Goal: Navigation & Orientation: Find specific page/section

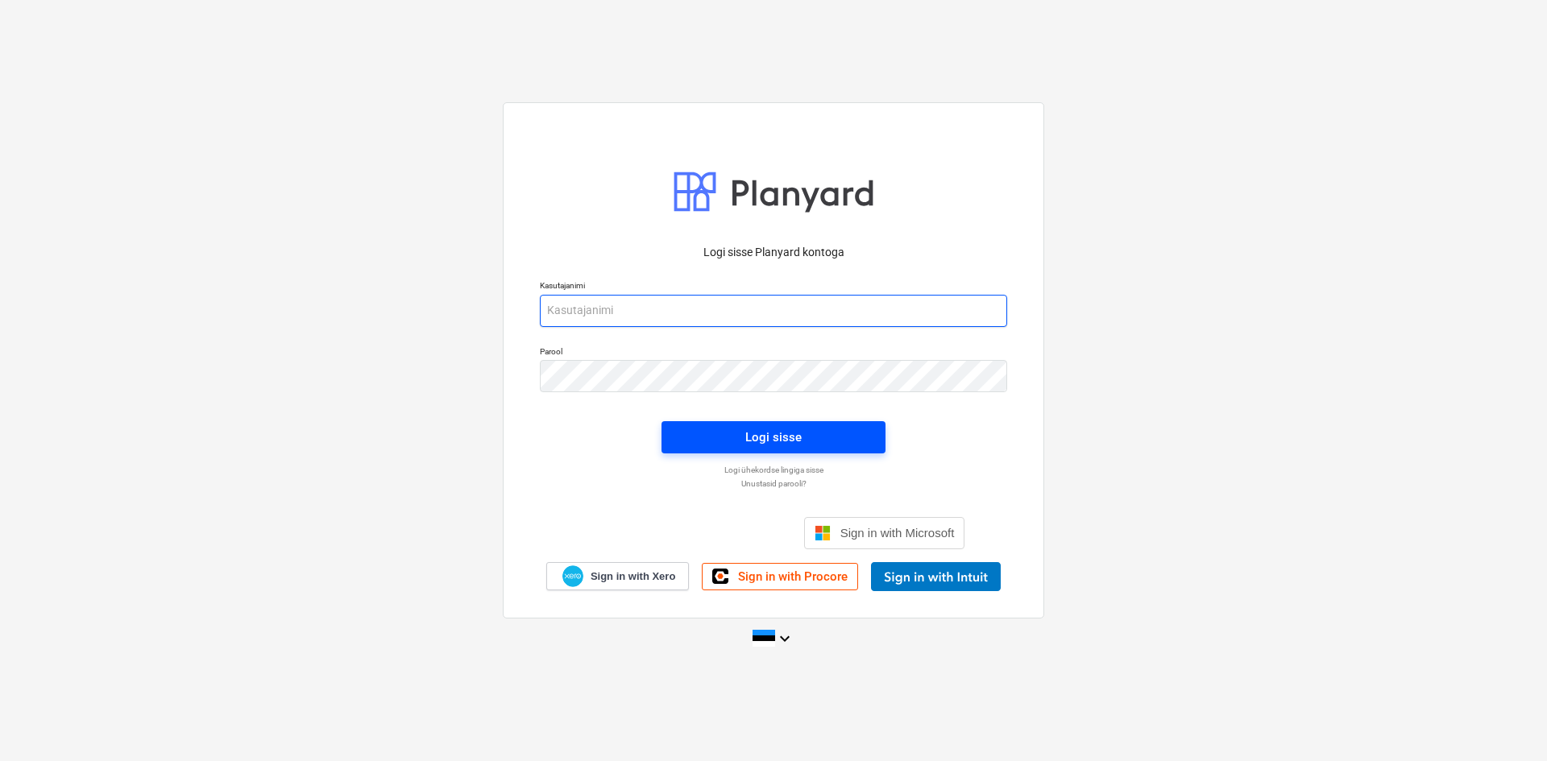
type input "[EMAIL_ADDRESS][DOMAIN_NAME]"
click at [809, 445] on span "Logi sisse" at bounding box center [773, 437] width 185 height 21
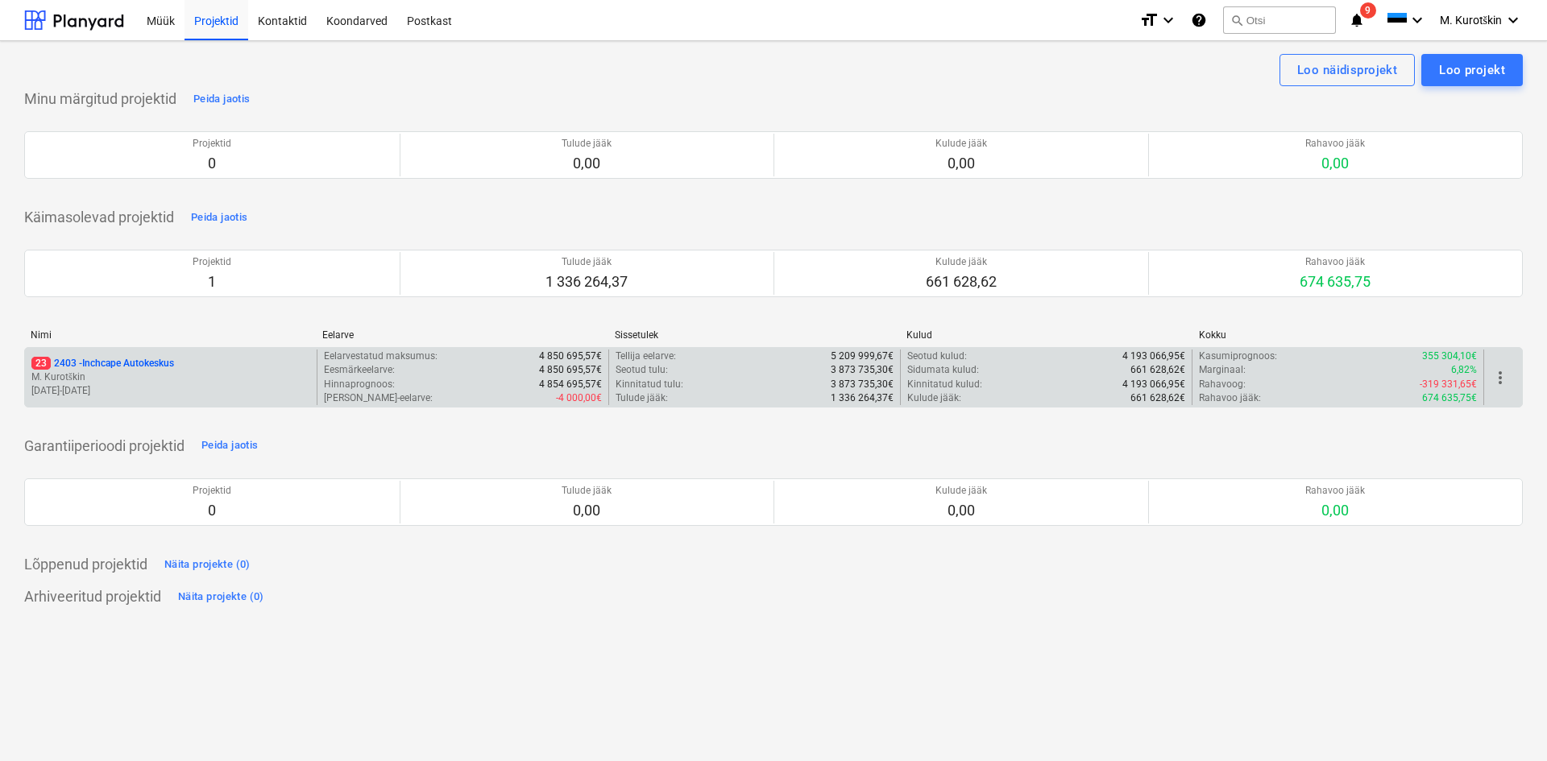
click at [107, 362] on p "23 2403 - Inchcape Autokeskus" at bounding box center [102, 364] width 143 height 14
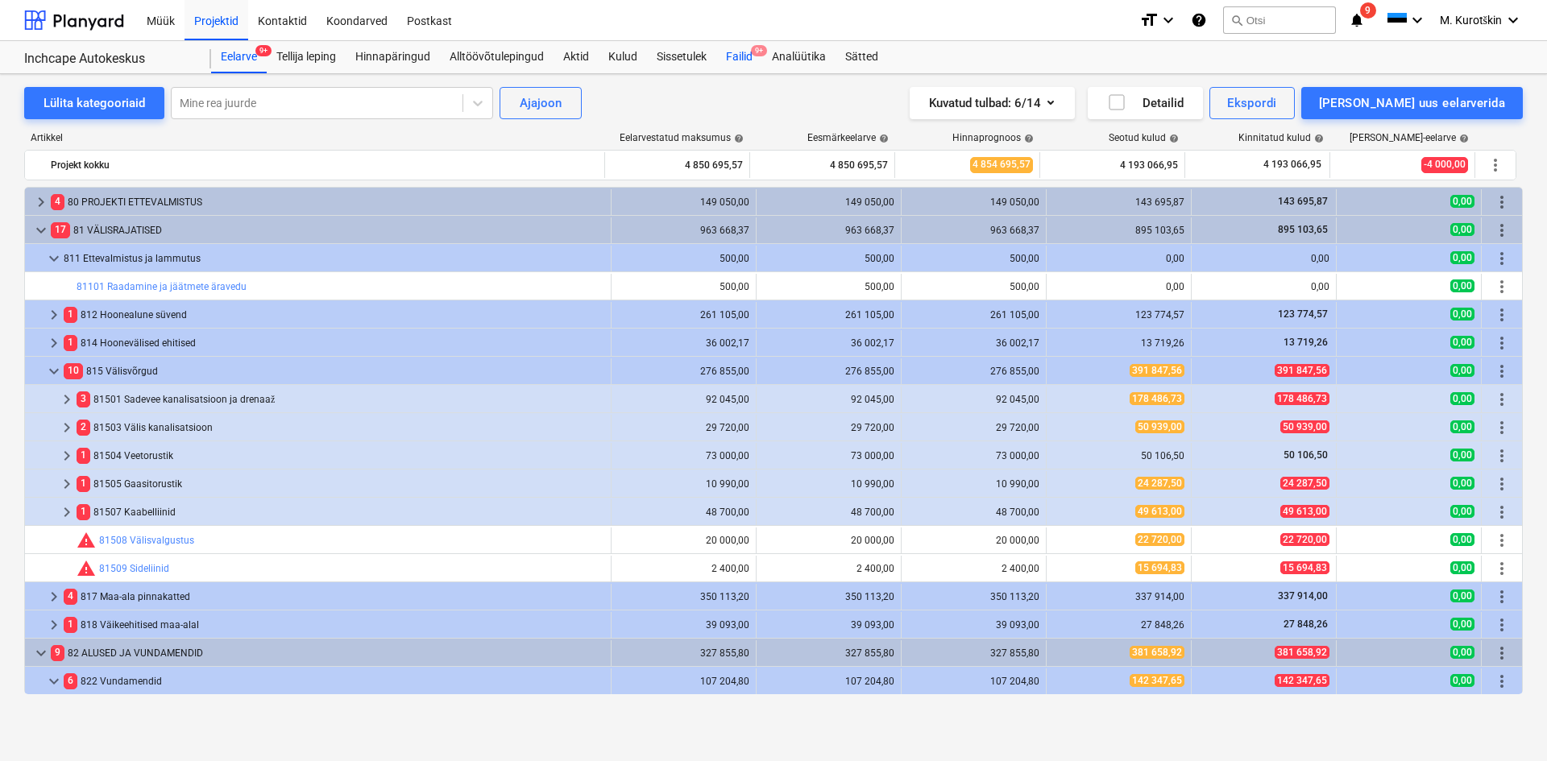
click at [740, 52] on div "Failid 9+" at bounding box center [739, 57] width 46 height 32
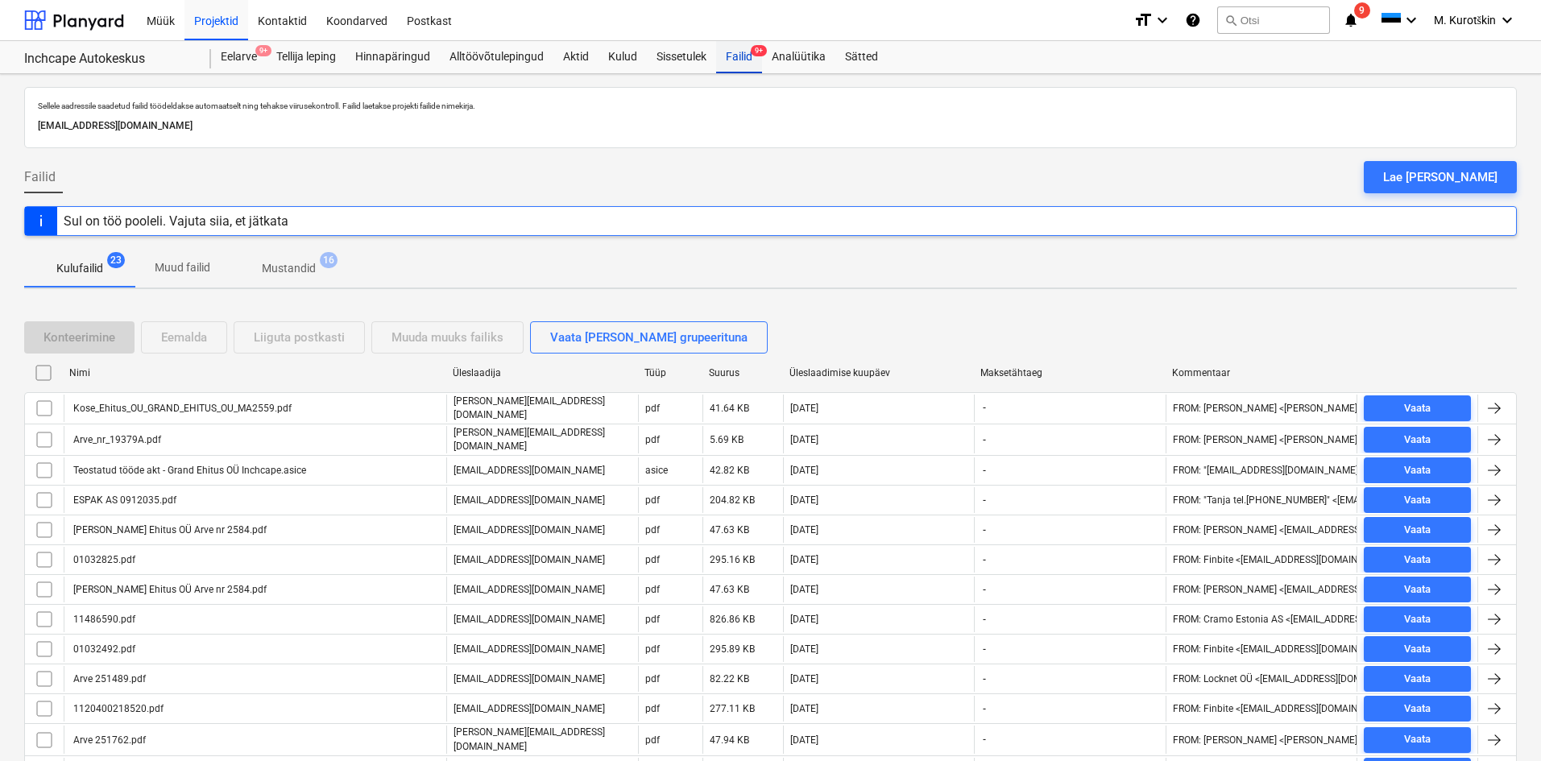
click at [741, 57] on div "Failid 9+" at bounding box center [739, 57] width 46 height 32
click at [1256, 27] on button "search Otsi" at bounding box center [1273, 19] width 113 height 27
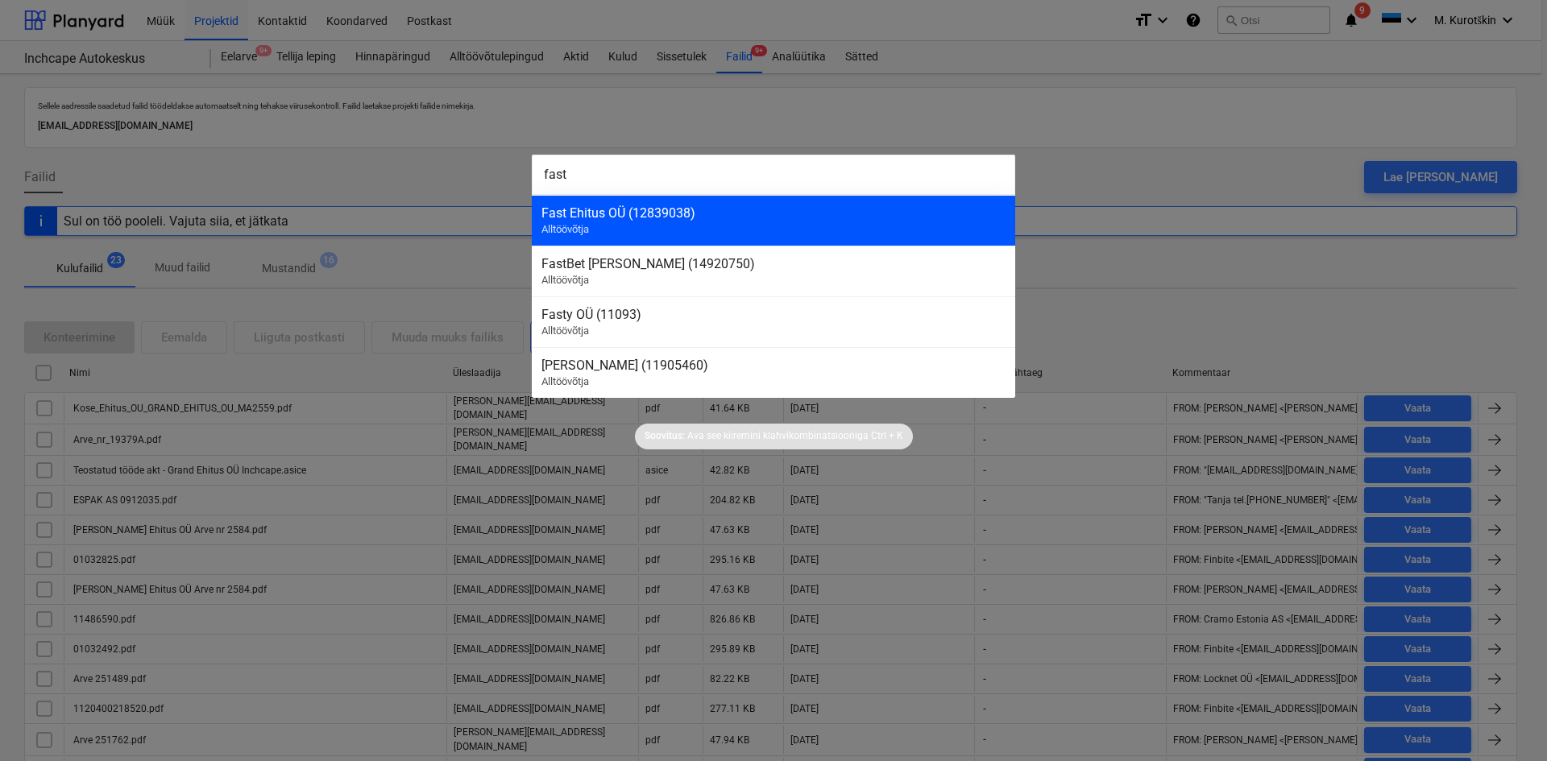
type input "fast"
click at [802, 238] on div "Fast [PERSON_NAME] (12839038) Alltöövõtja" at bounding box center [773, 220] width 483 height 51
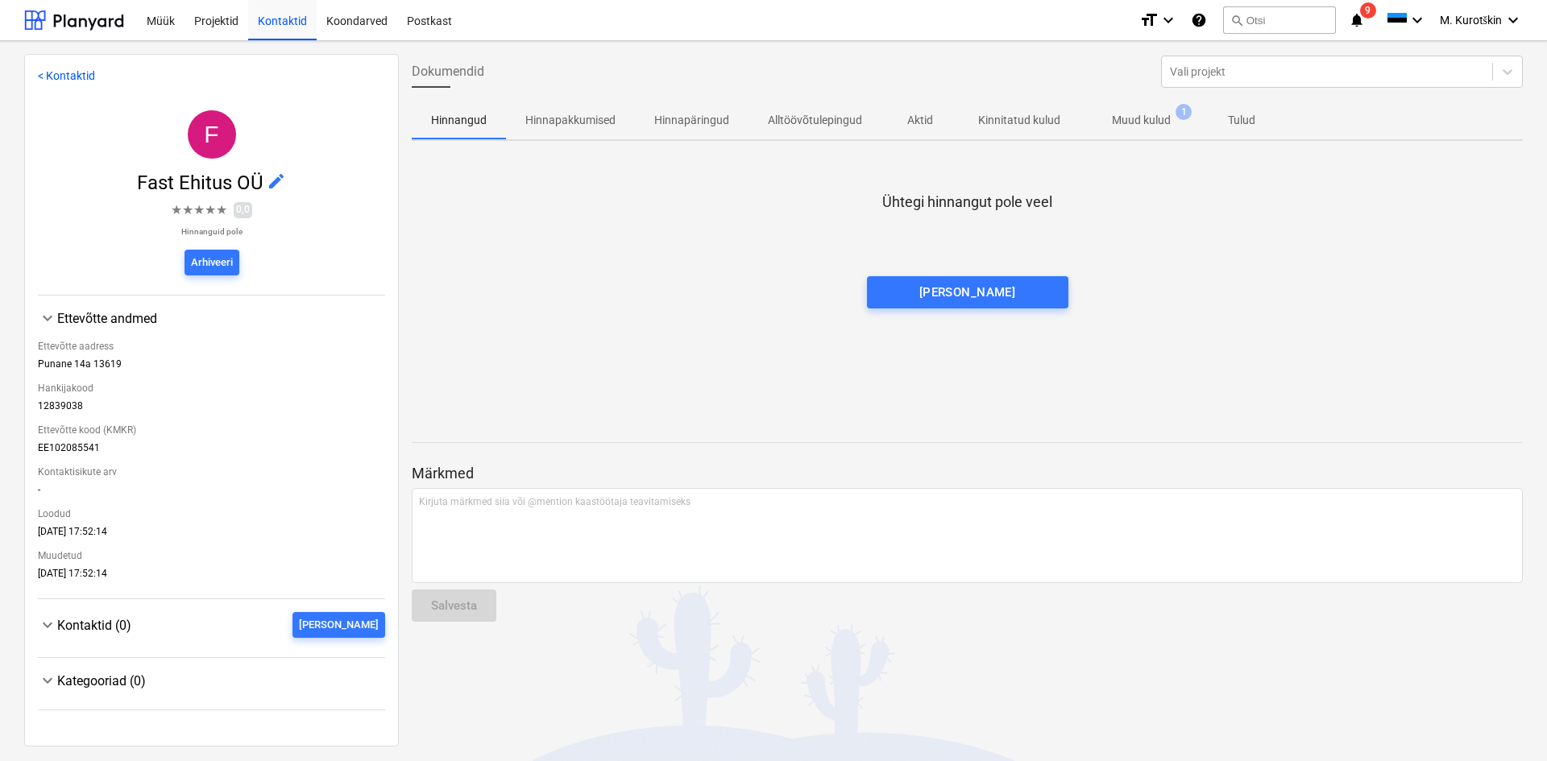
click at [1158, 107] on span "Muud kulud 1" at bounding box center [1141, 120] width 123 height 29
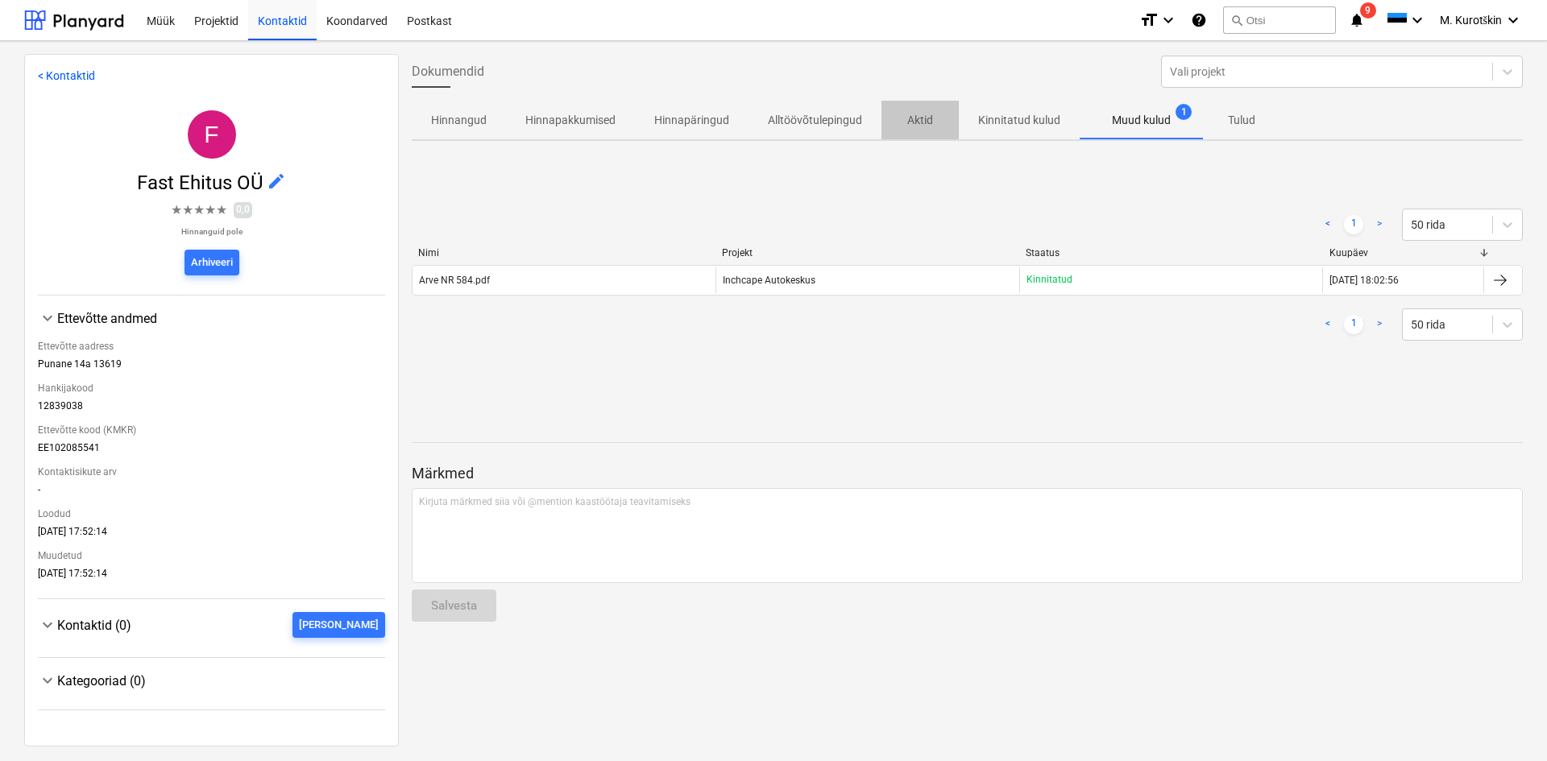
click at [896, 126] on span "Aktid" at bounding box center [919, 120] width 77 height 27
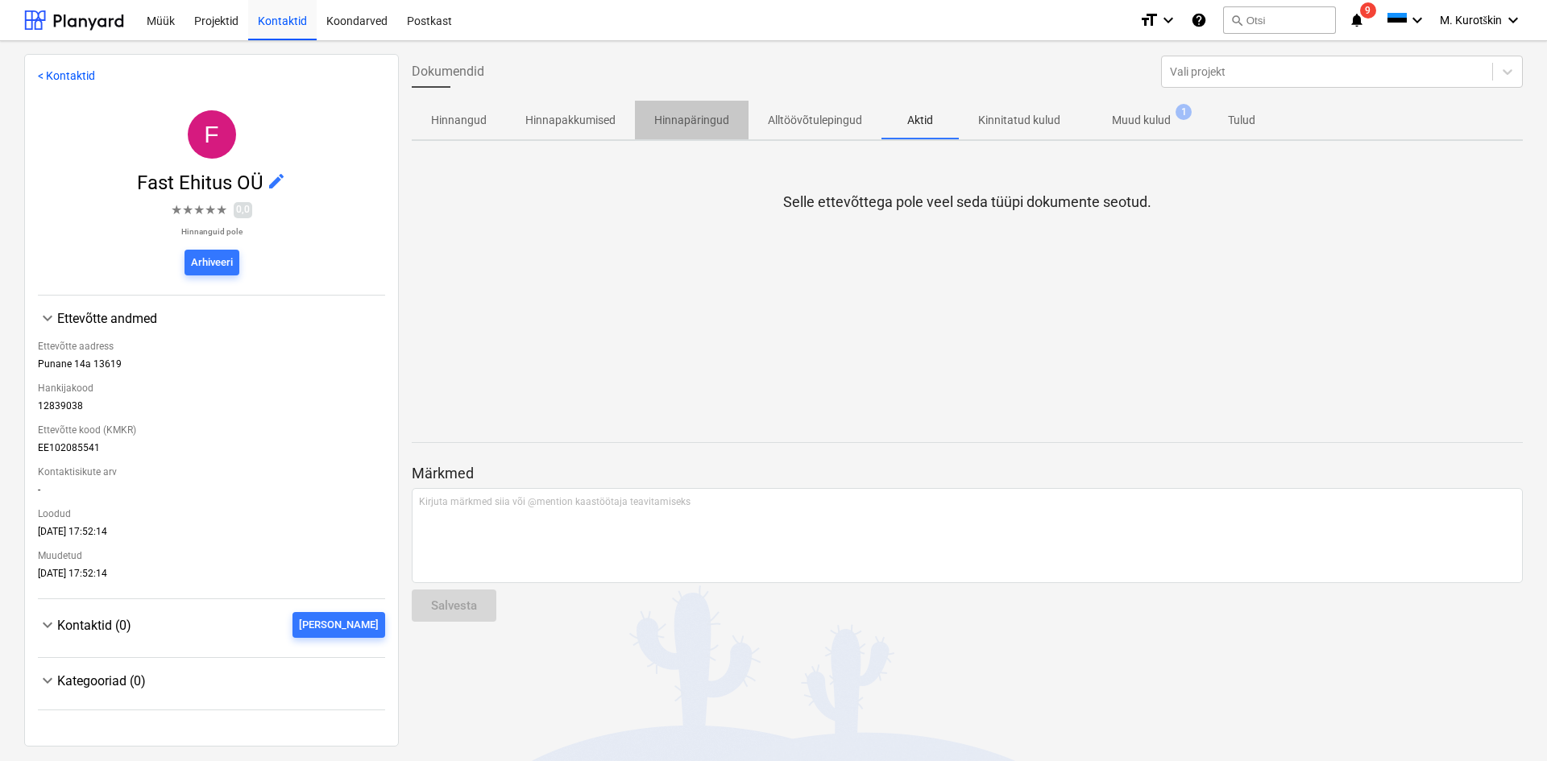
click at [663, 117] on p "Hinnapäringud" at bounding box center [691, 120] width 75 height 17
click at [581, 118] on p "Hinnapakkumised" at bounding box center [570, 120] width 90 height 17
click at [455, 116] on p "Hinnangud" at bounding box center [459, 120] width 56 height 17
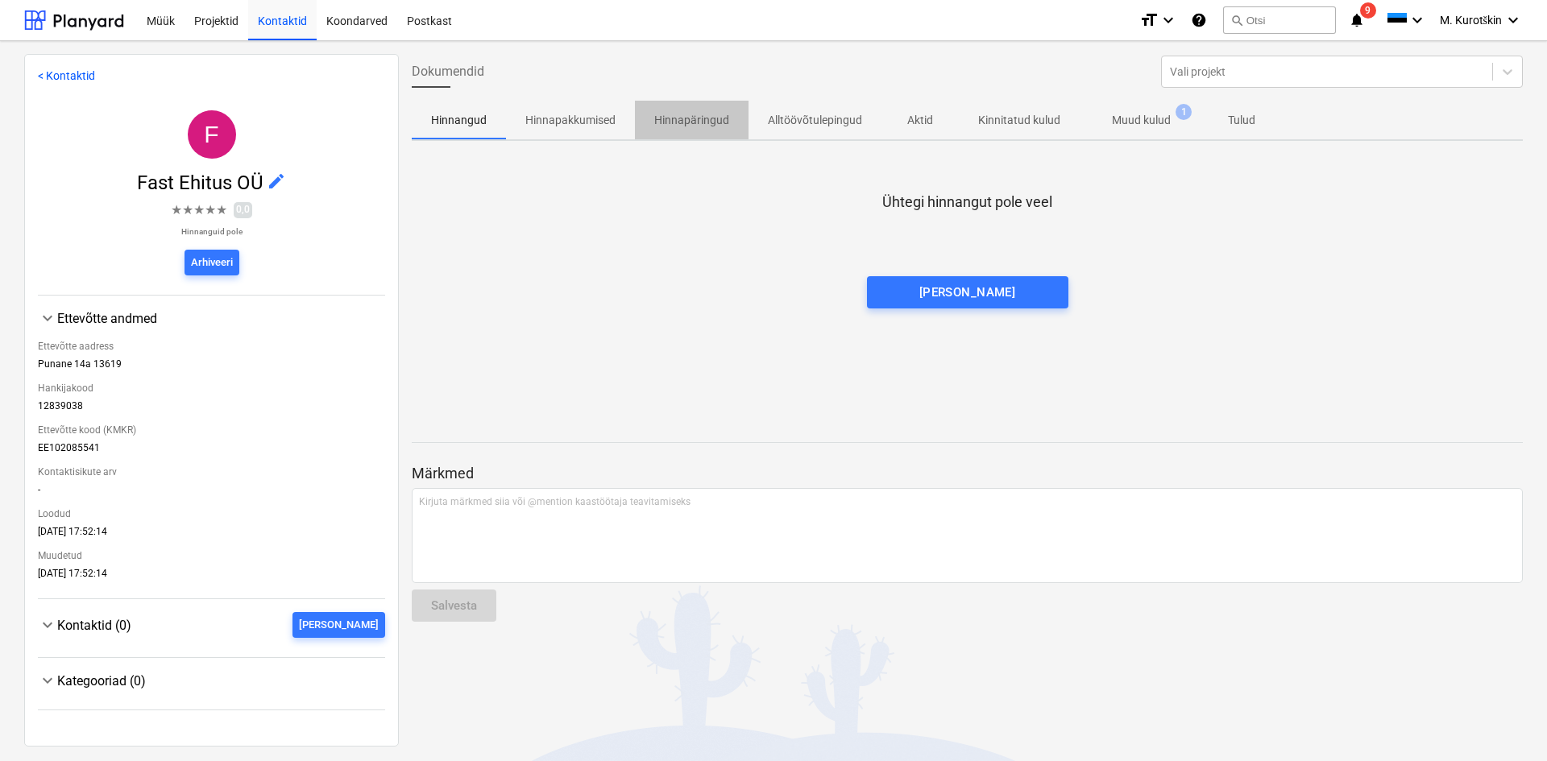
drag, startPoint x: 651, startPoint y: 118, endPoint x: 674, endPoint y: 120, distance: 23.5
click at [658, 118] on span "Hinnapäringud" at bounding box center [692, 120] width 114 height 27
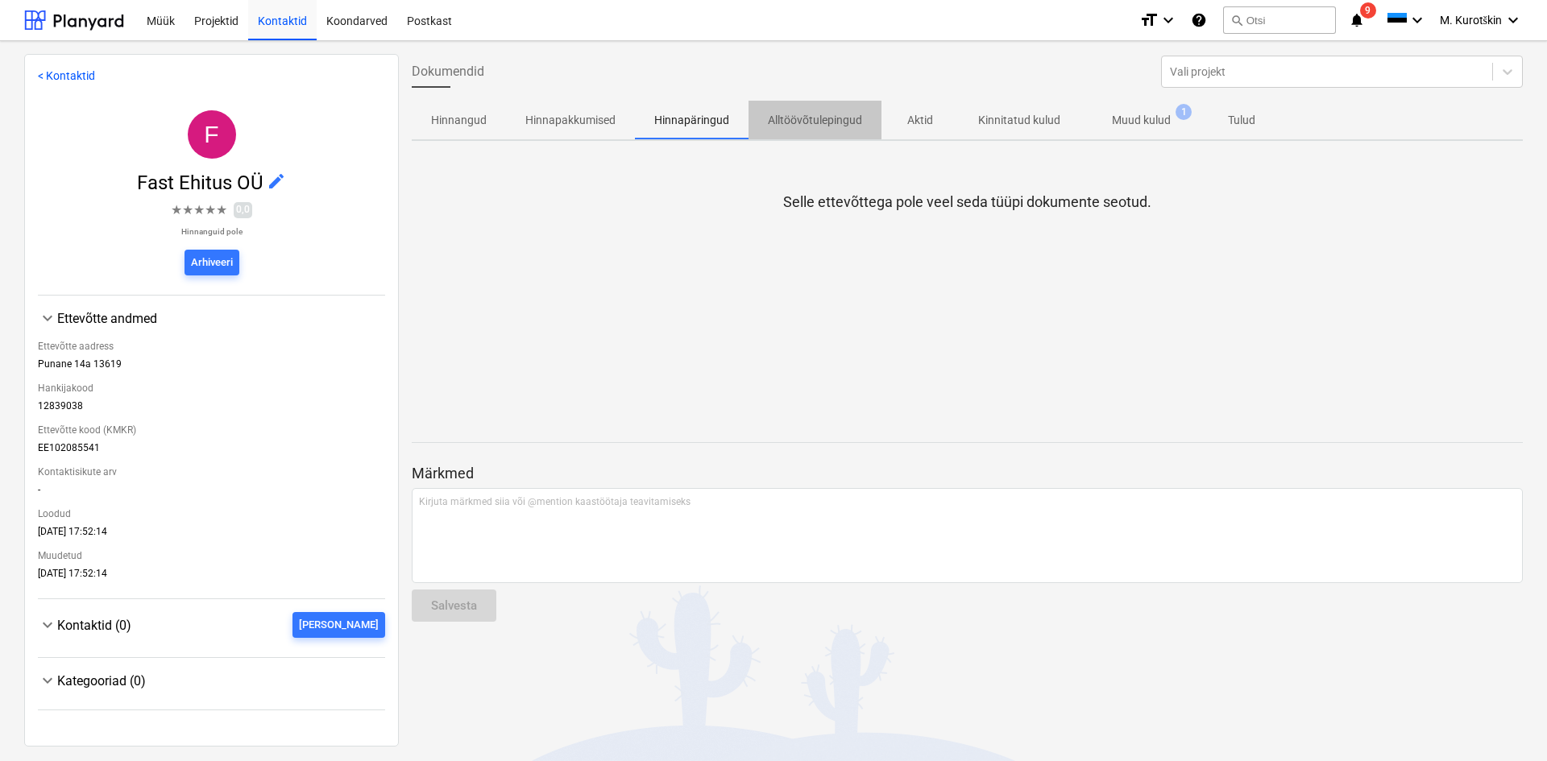
click at [818, 126] on p "Alltöövõtulepingud" at bounding box center [815, 120] width 94 height 17
click at [827, 129] on span "Alltöövõtulepingud" at bounding box center [815, 120] width 133 height 27
click at [1180, 133] on span "Muud kulud 1" at bounding box center [1141, 120] width 123 height 29
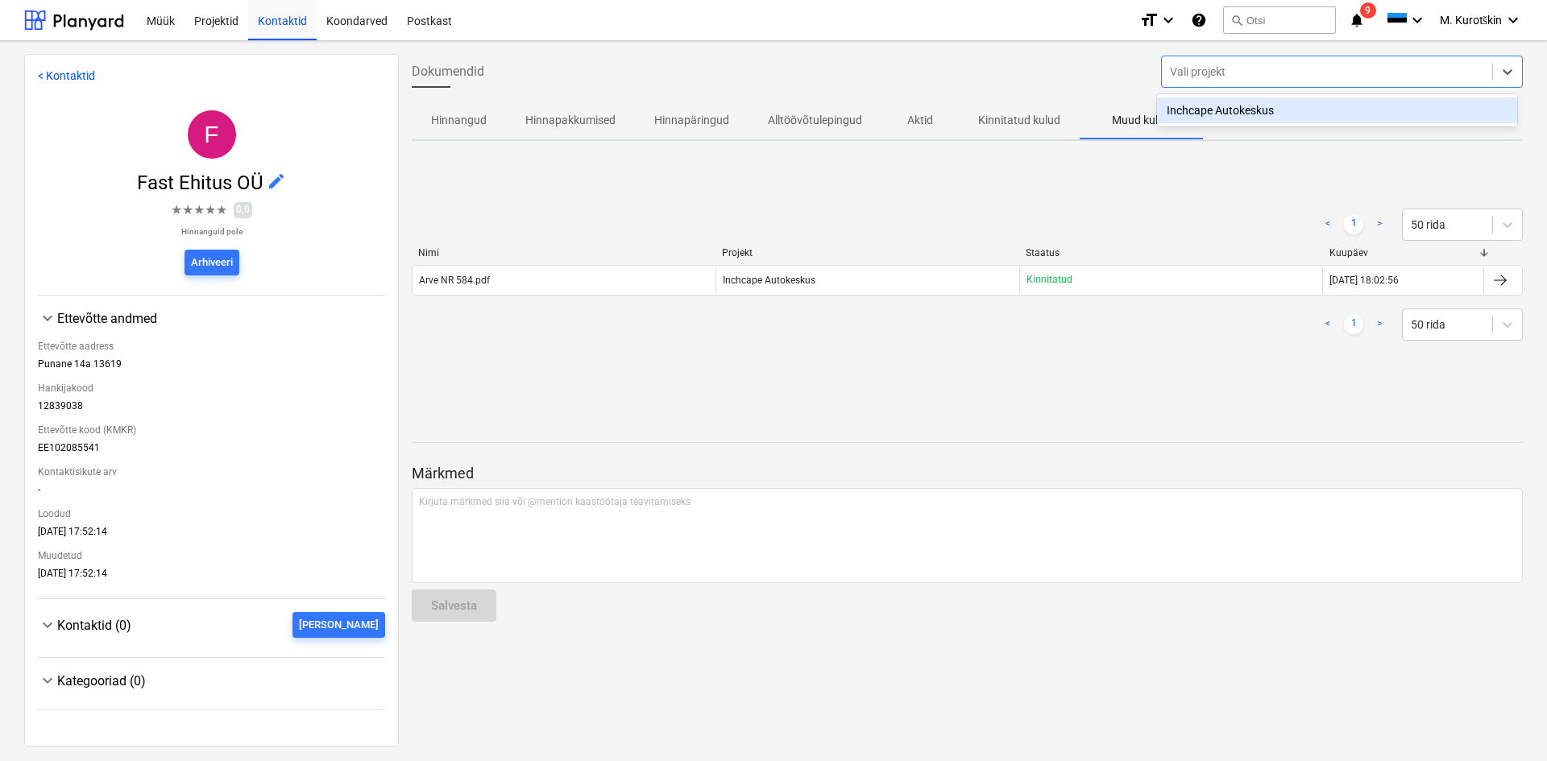
click at [1293, 73] on div at bounding box center [1327, 72] width 314 height 16
click at [1241, 108] on div "Inchcape Autokeskus" at bounding box center [1337, 110] width 360 height 26
click at [1141, 119] on p "Muud kulud" at bounding box center [1141, 120] width 59 height 17
click at [1220, 64] on div at bounding box center [1312, 72] width 285 height 16
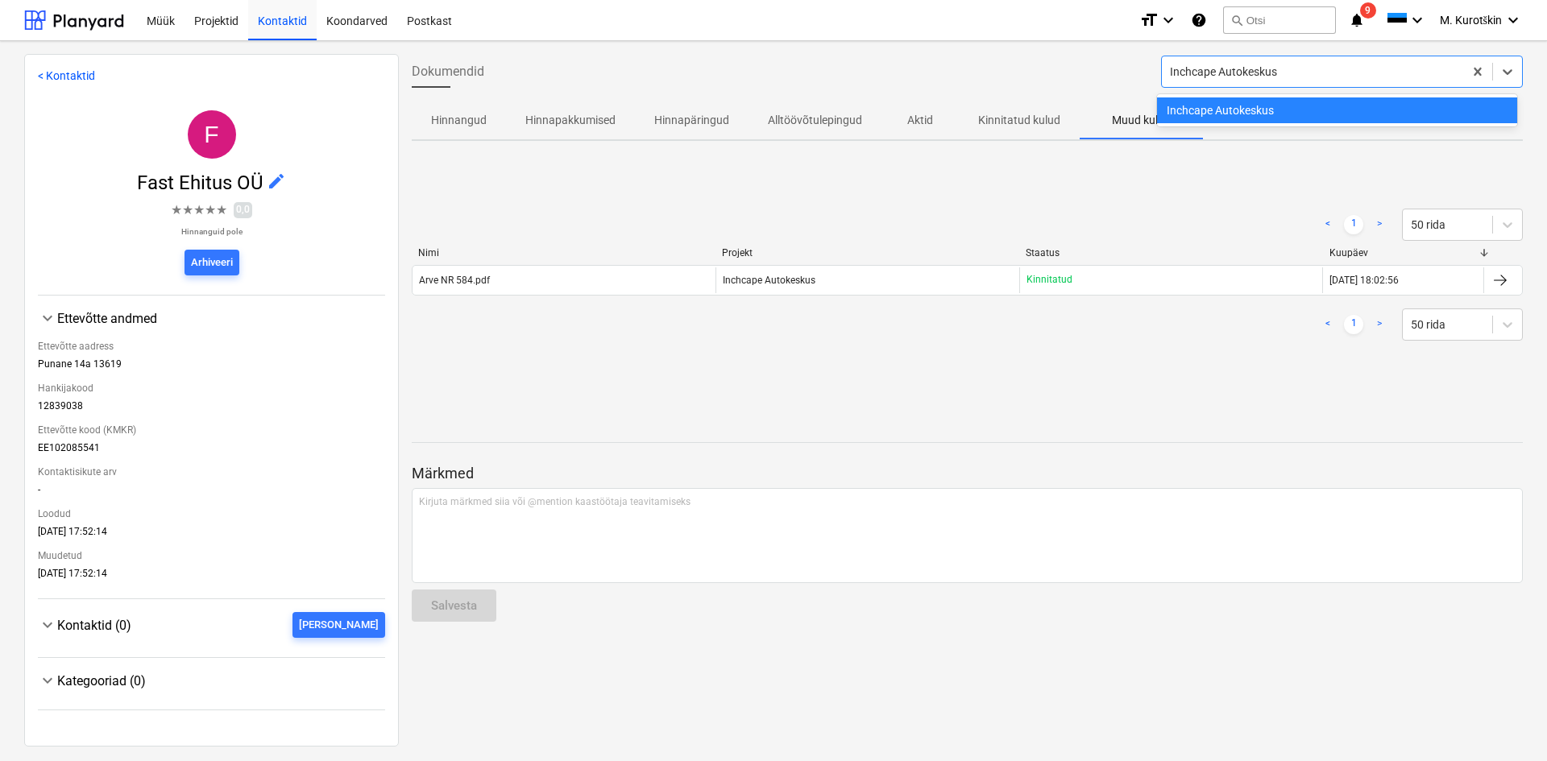
click at [870, 183] on div "< 1 > 50 rida Nimi Projekt Staatus Kuupäev Arve NR 584.pdf Inchcape Autokeskus …" at bounding box center [967, 275] width 1111 height 242
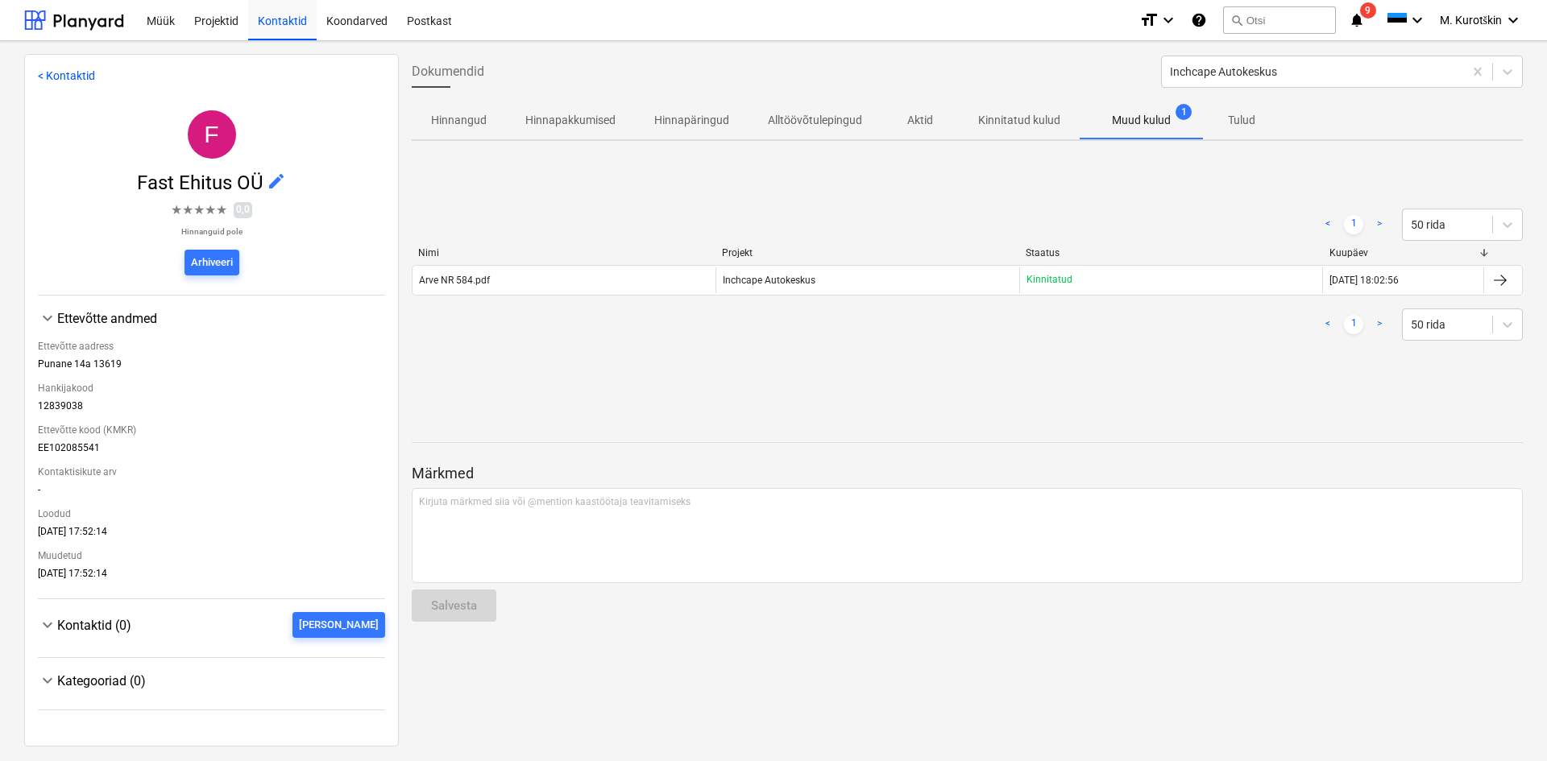
click at [763, 130] on span "Alltöövõtulepingud" at bounding box center [815, 120] width 133 height 27
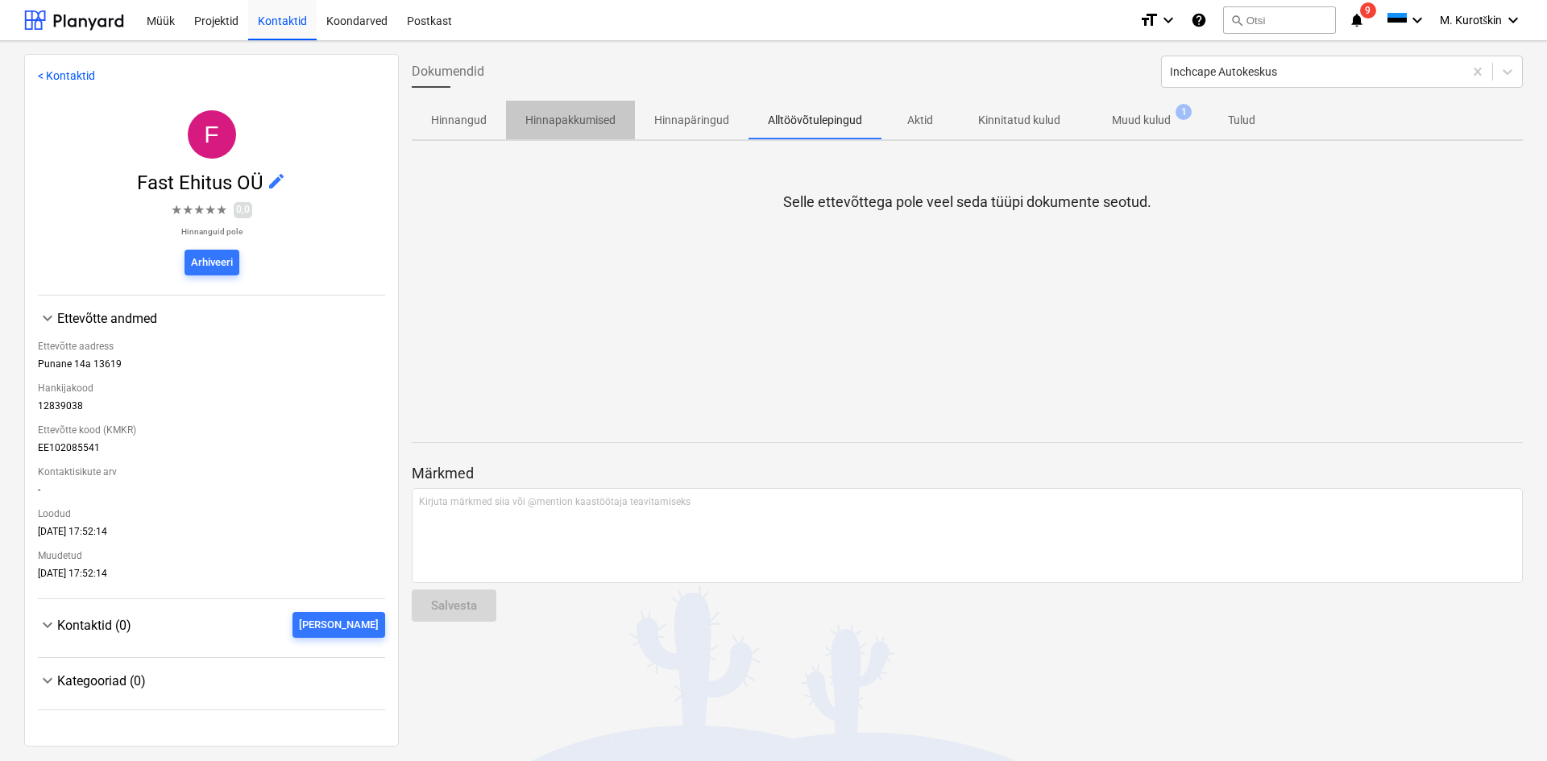
click at [551, 125] on p "Hinnapakkumised" at bounding box center [570, 120] width 90 height 17
click at [479, 122] on p "Hinnangud" at bounding box center [459, 120] width 56 height 17
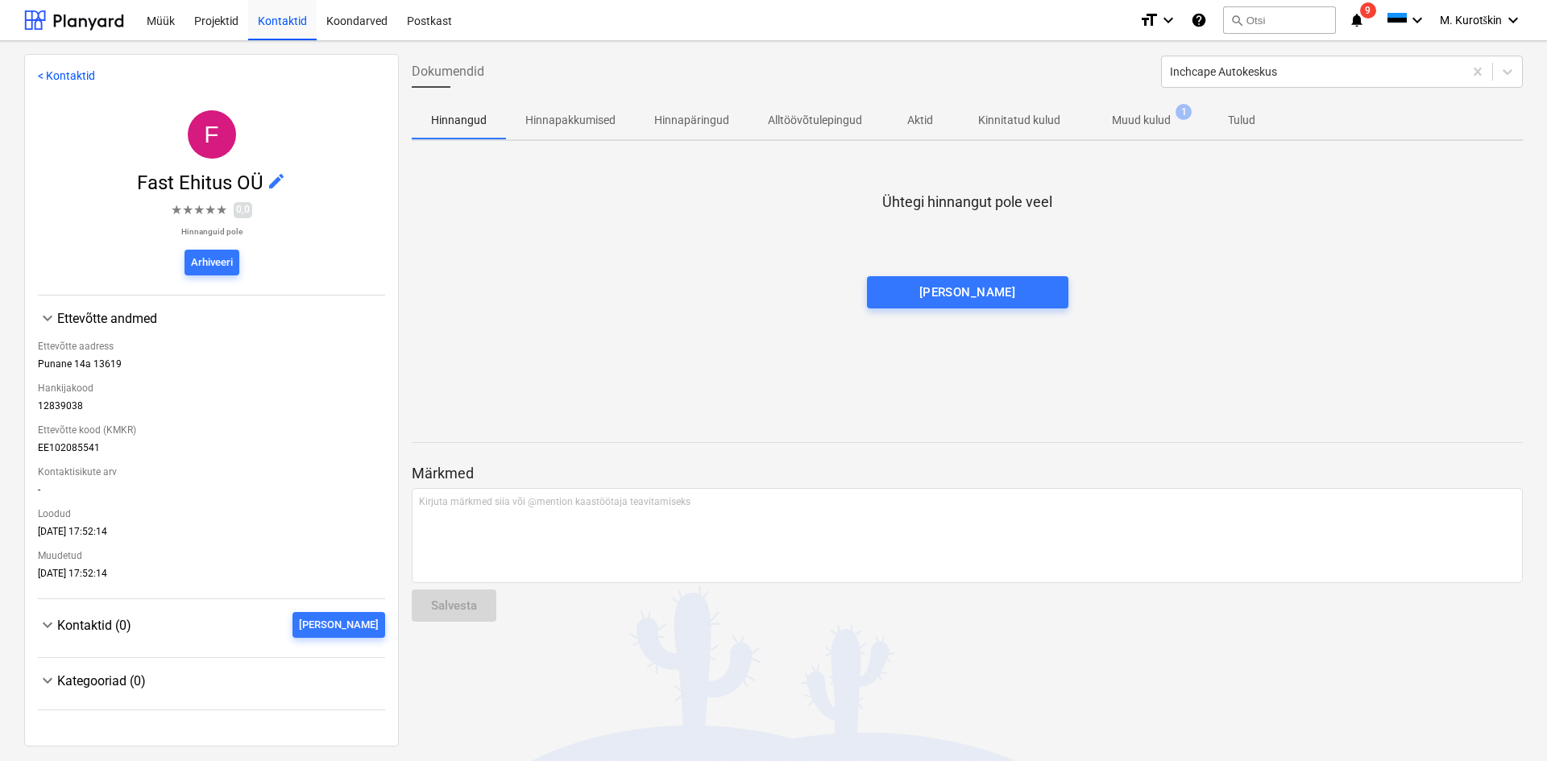
click at [1143, 117] on p "Muud kulud" at bounding box center [1141, 120] width 59 height 17
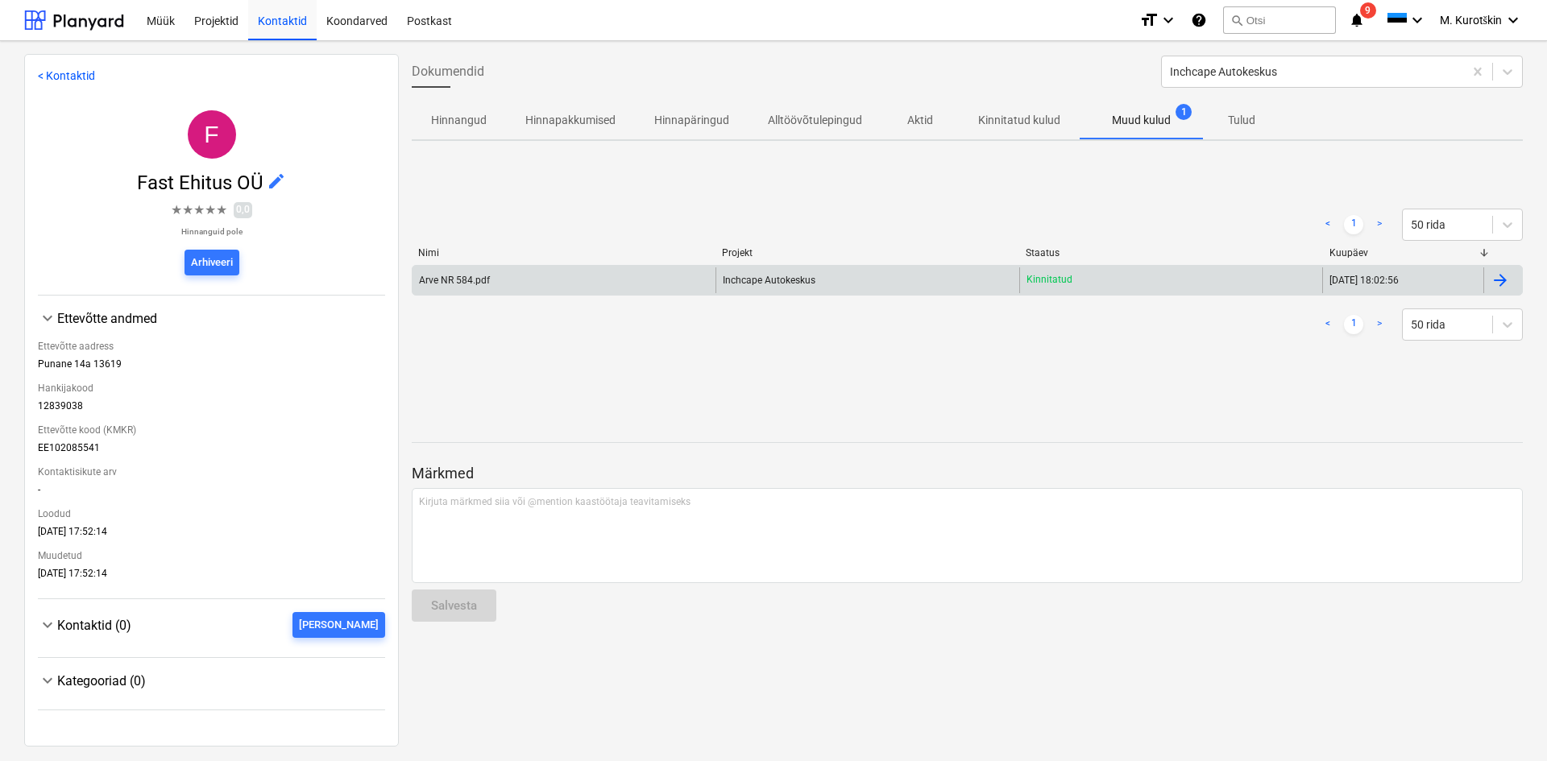
click at [779, 288] on div "Inchcape Autokeskus" at bounding box center [866, 281] width 303 height 26
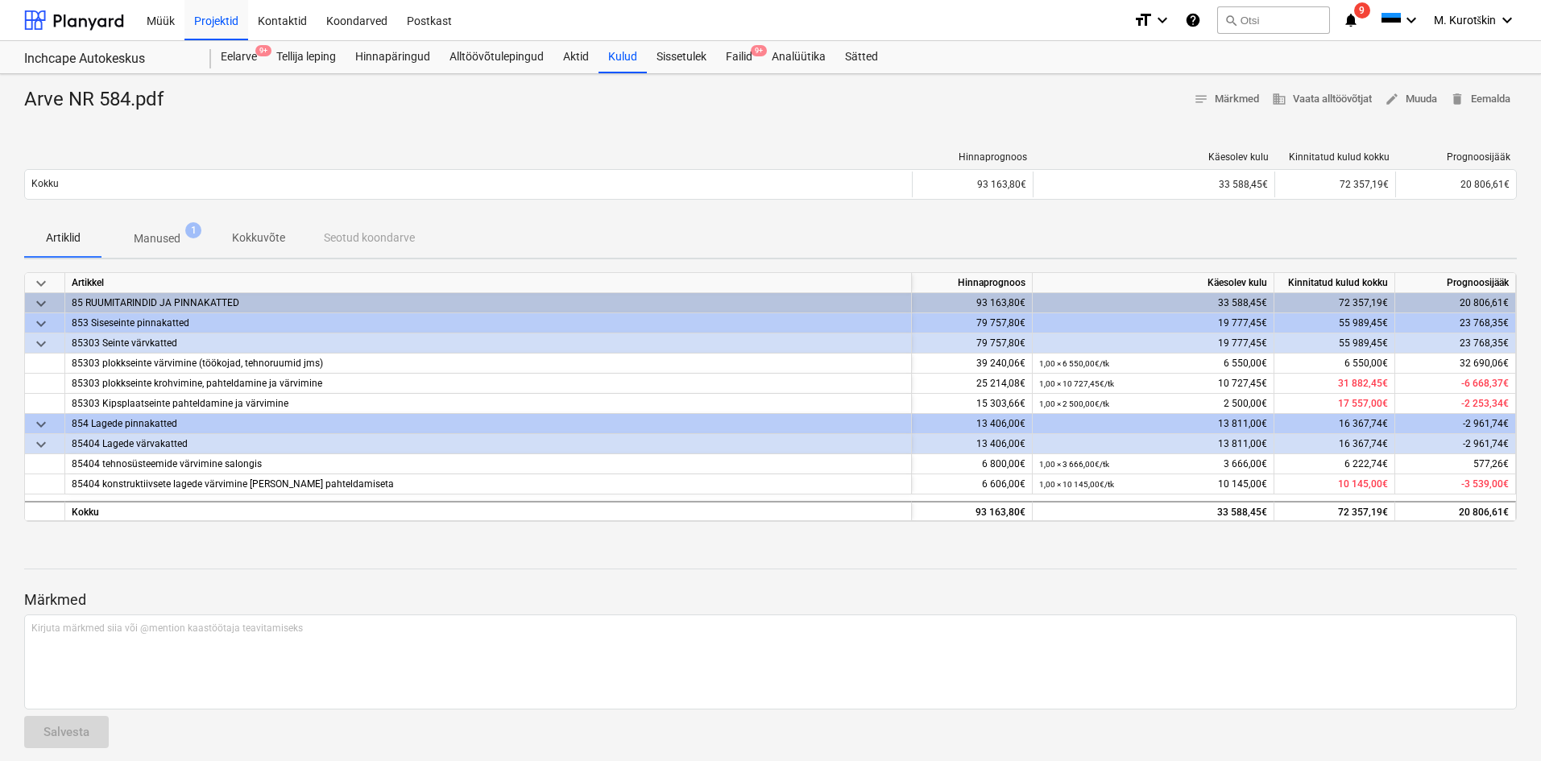
click at [144, 226] on span "Manused 1" at bounding box center [157, 238] width 111 height 29
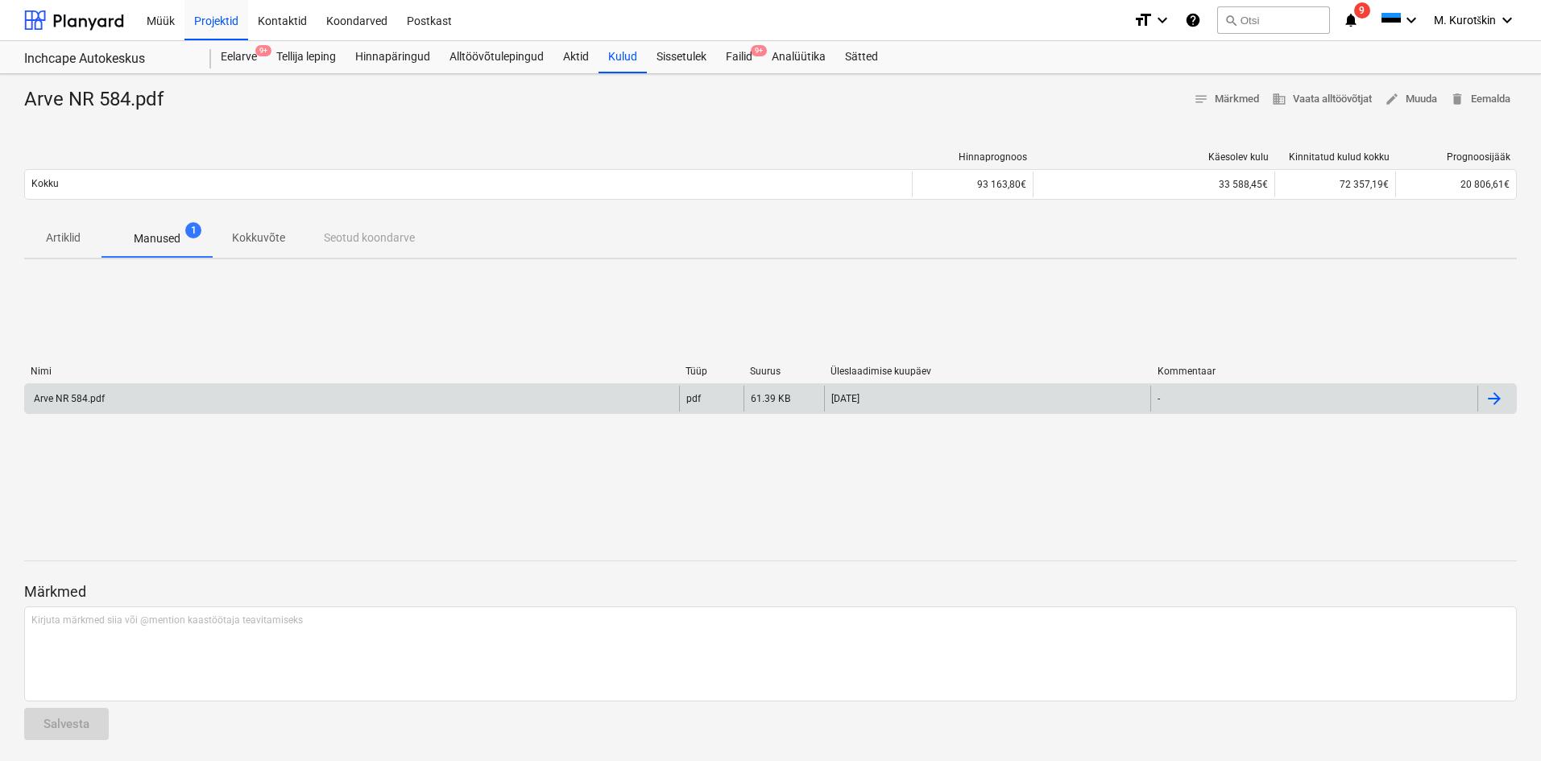
click at [396, 411] on div "Arve NR 584.pdf" at bounding box center [352, 399] width 654 height 26
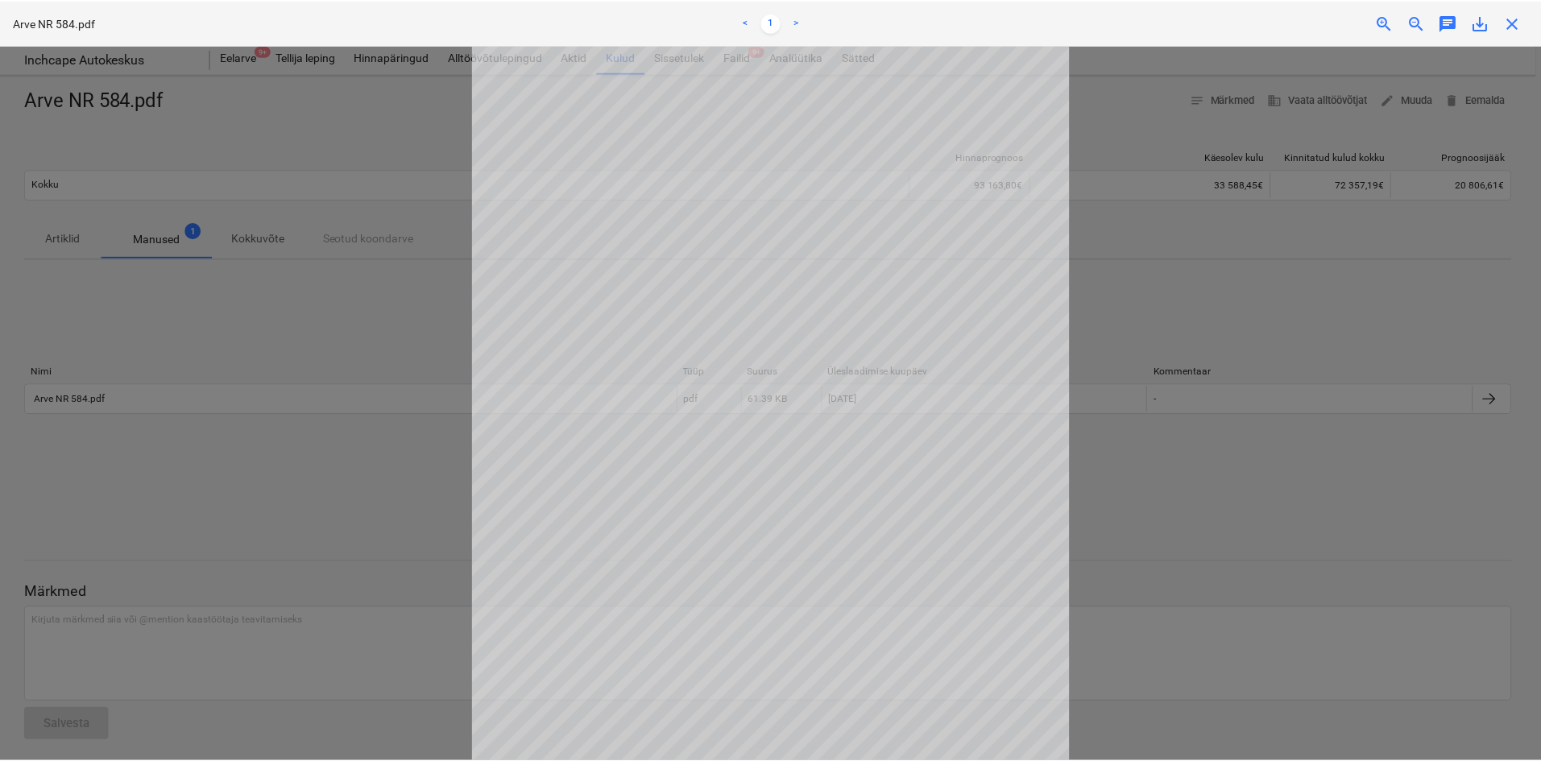
scroll to position [135, 0]
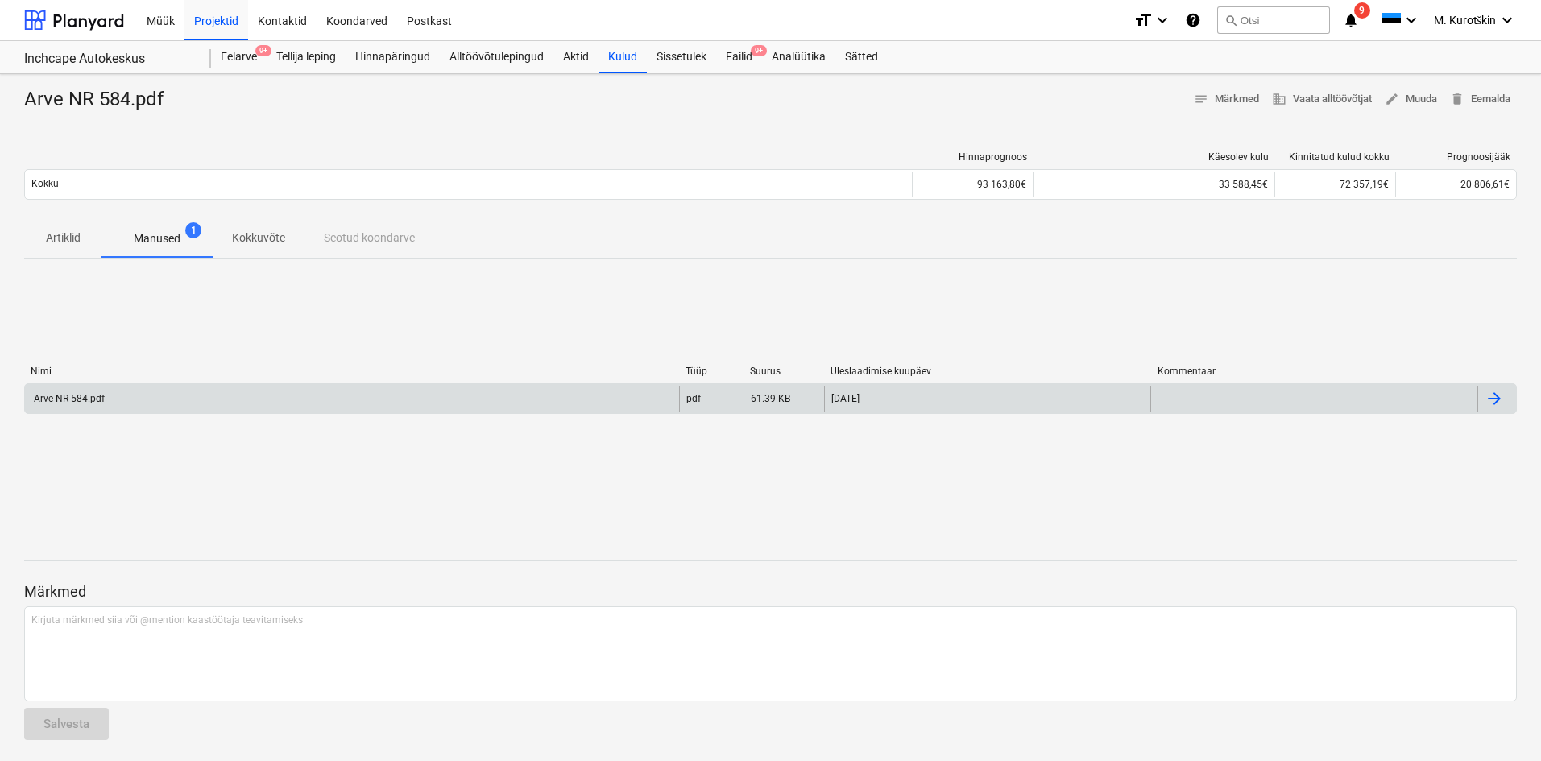
click at [71, 392] on div "Arve NR 584.pdf" at bounding box center [352, 399] width 654 height 26
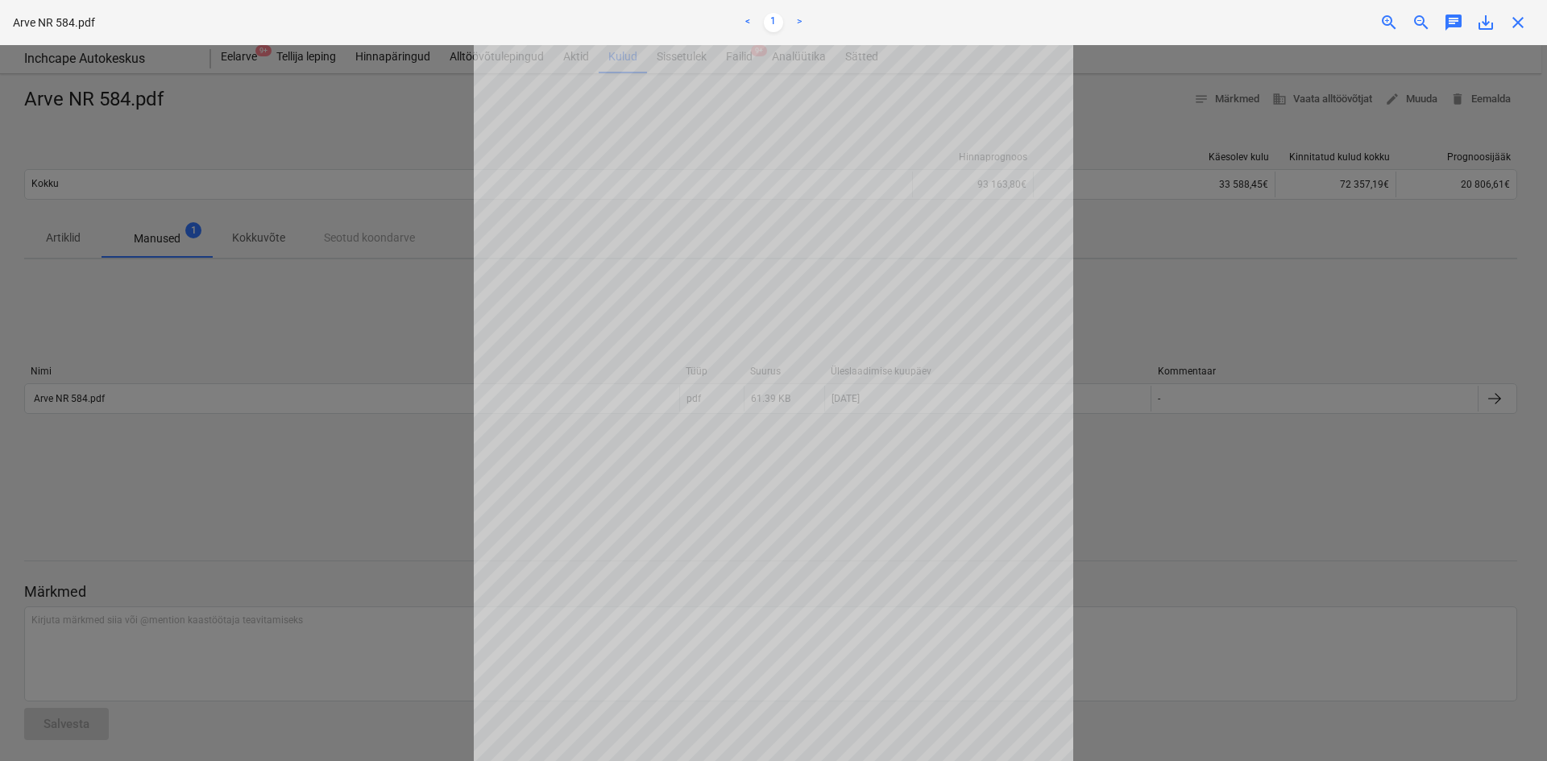
click at [1146, 569] on div at bounding box center [773, 403] width 1547 height 716
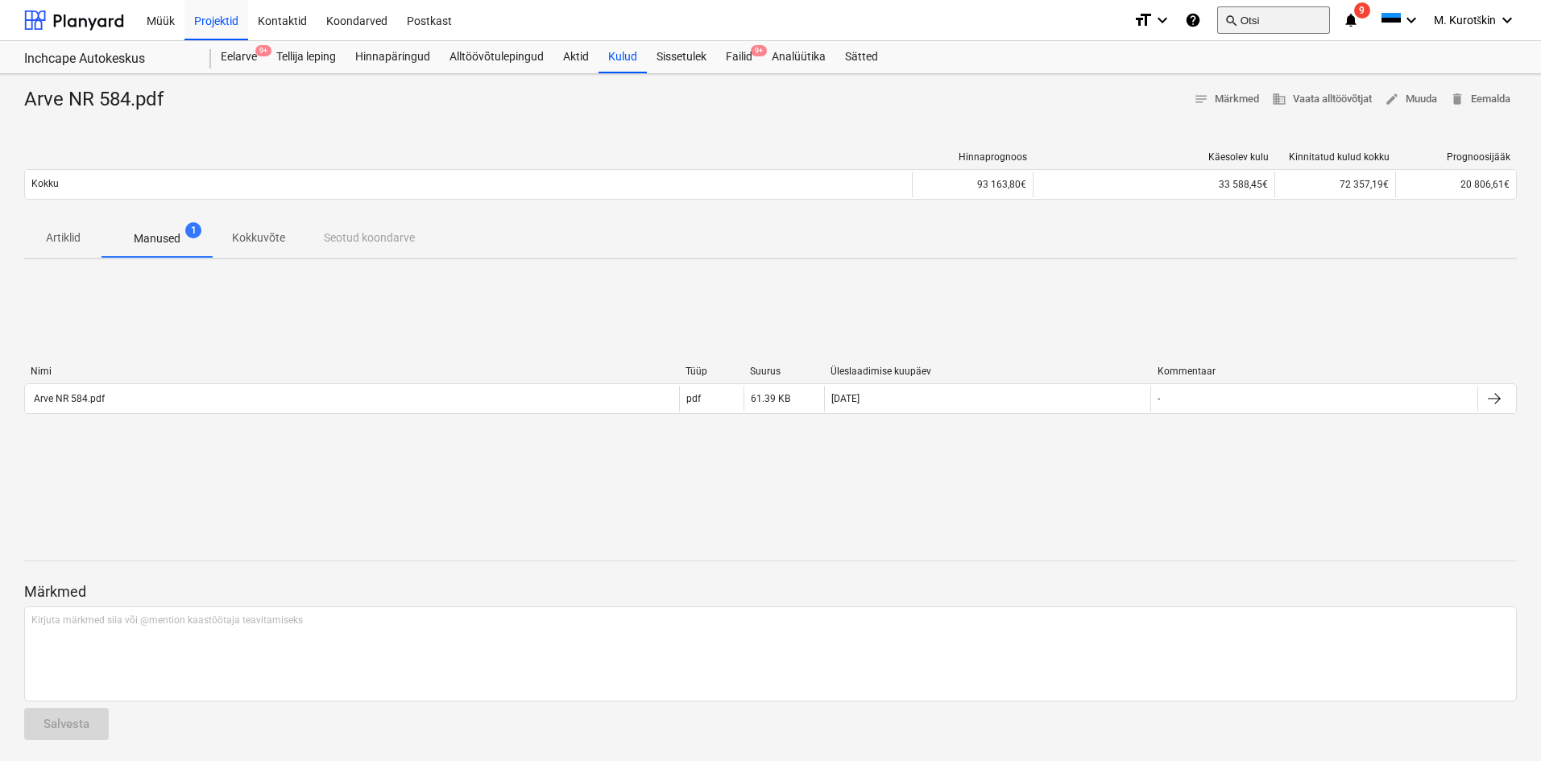
click at [1269, 19] on button "search Otsi" at bounding box center [1273, 19] width 113 height 27
click at [723, 52] on div "Failid 9+" at bounding box center [739, 57] width 46 height 32
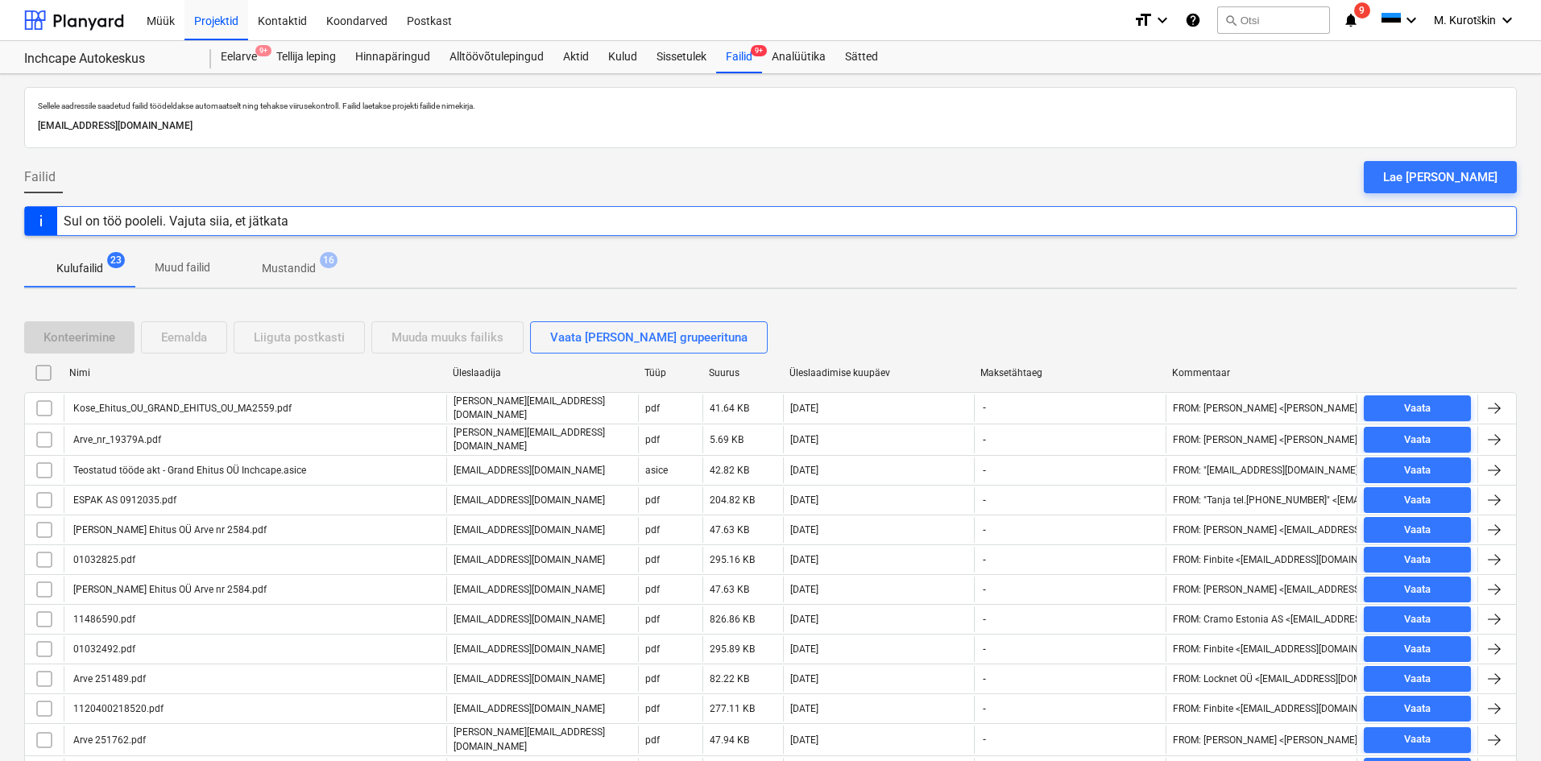
click at [85, 267] on p "Kulufailid" at bounding box center [79, 268] width 47 height 17
click at [737, 58] on div "Failid 9+" at bounding box center [739, 57] width 46 height 32
click at [675, 52] on div "Sissetulek" at bounding box center [681, 57] width 69 height 32
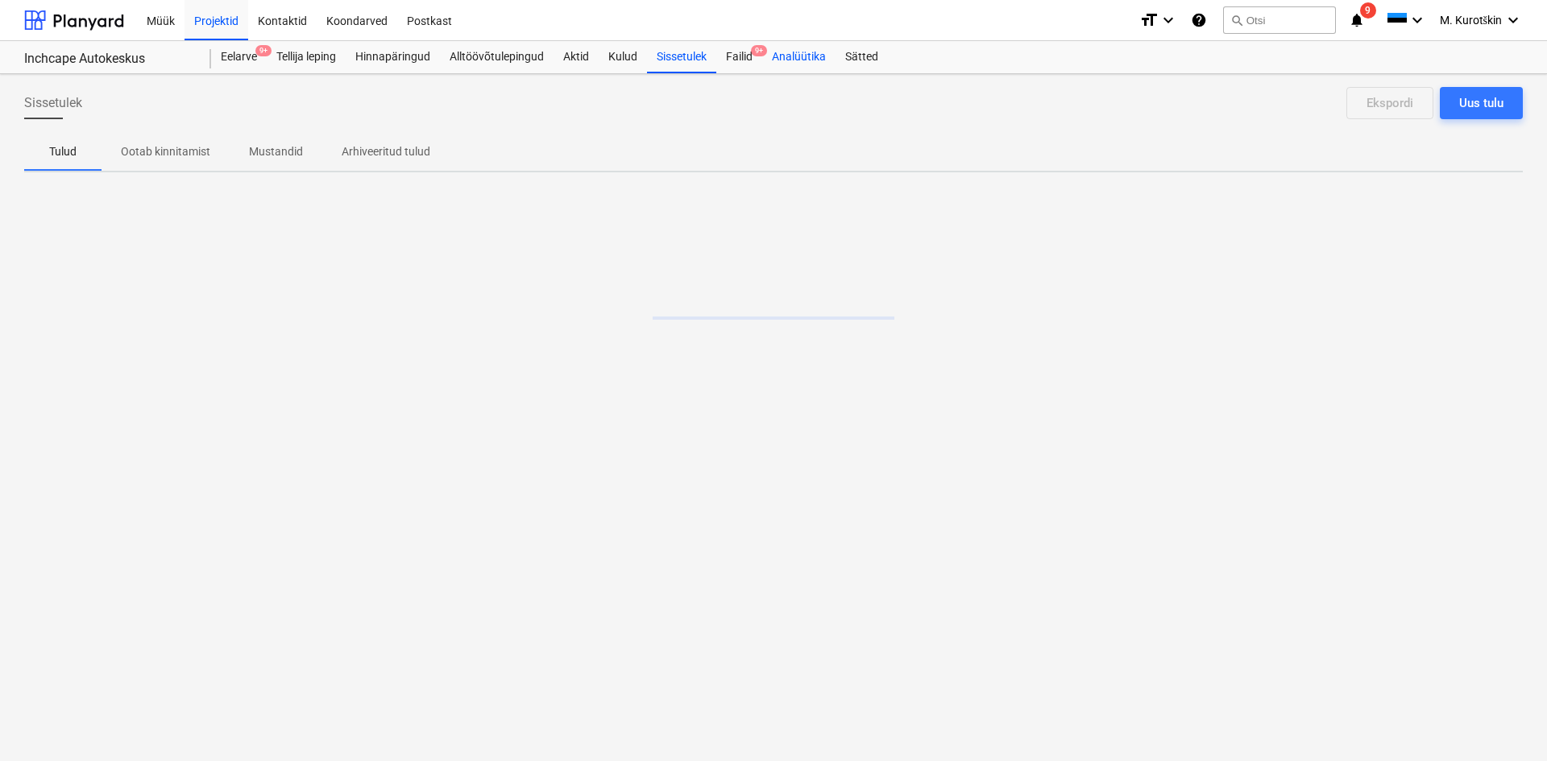
click at [765, 64] on div "Analüütika" at bounding box center [798, 57] width 73 height 32
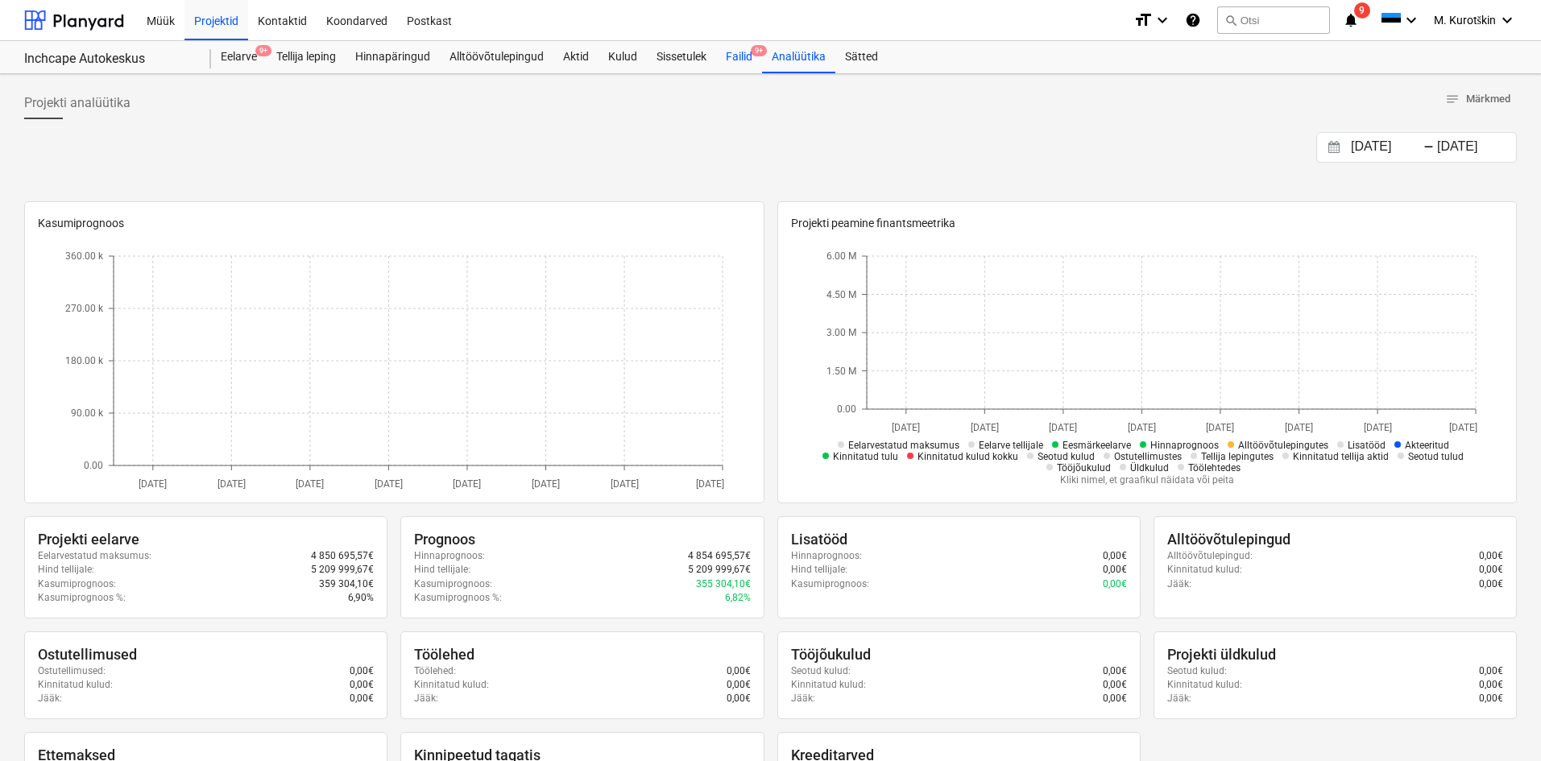
click at [748, 65] on div "Failid 9+" at bounding box center [739, 57] width 46 height 32
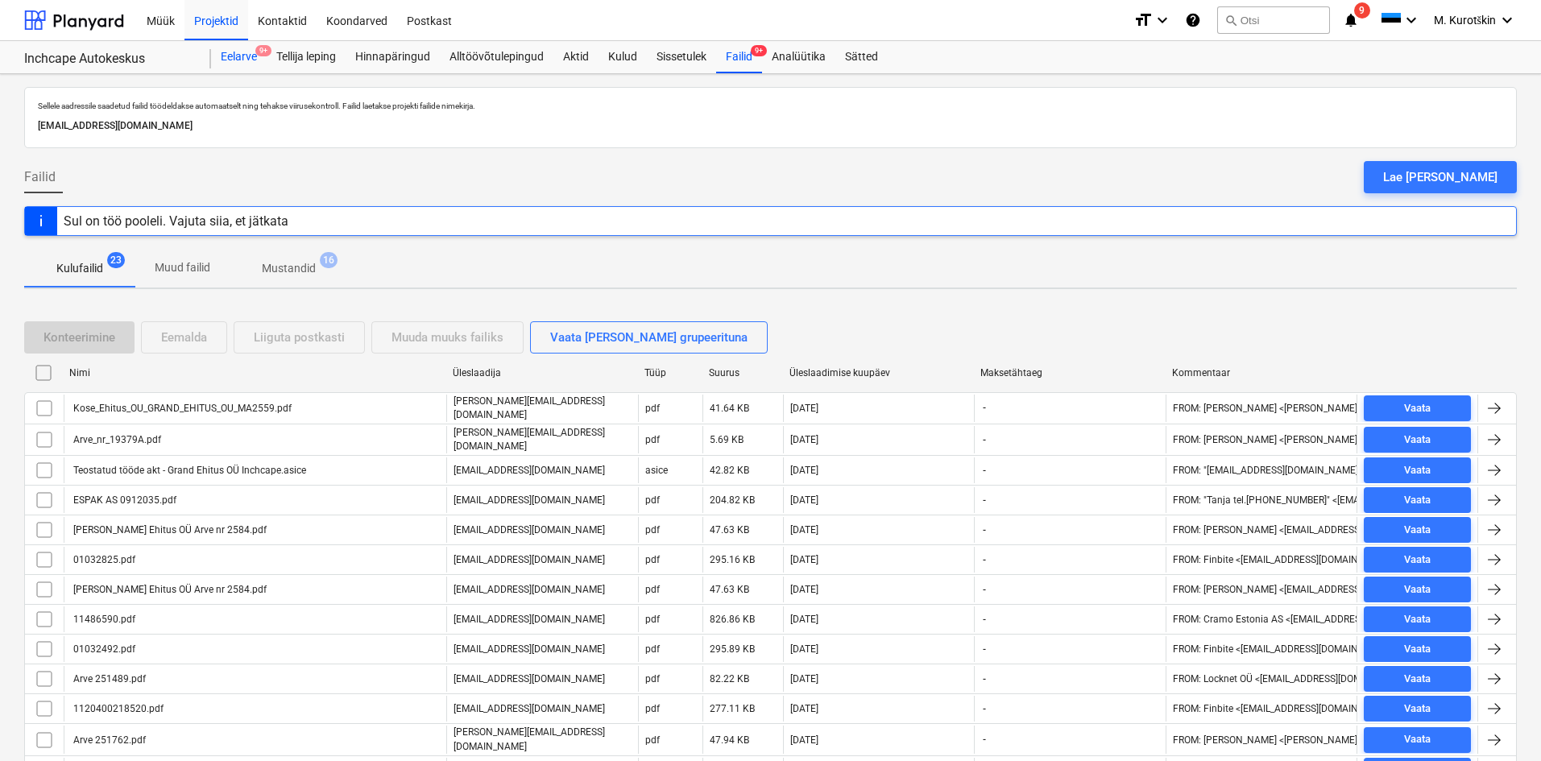
click at [253, 53] on div "Eelarve 9+" at bounding box center [239, 57] width 56 height 32
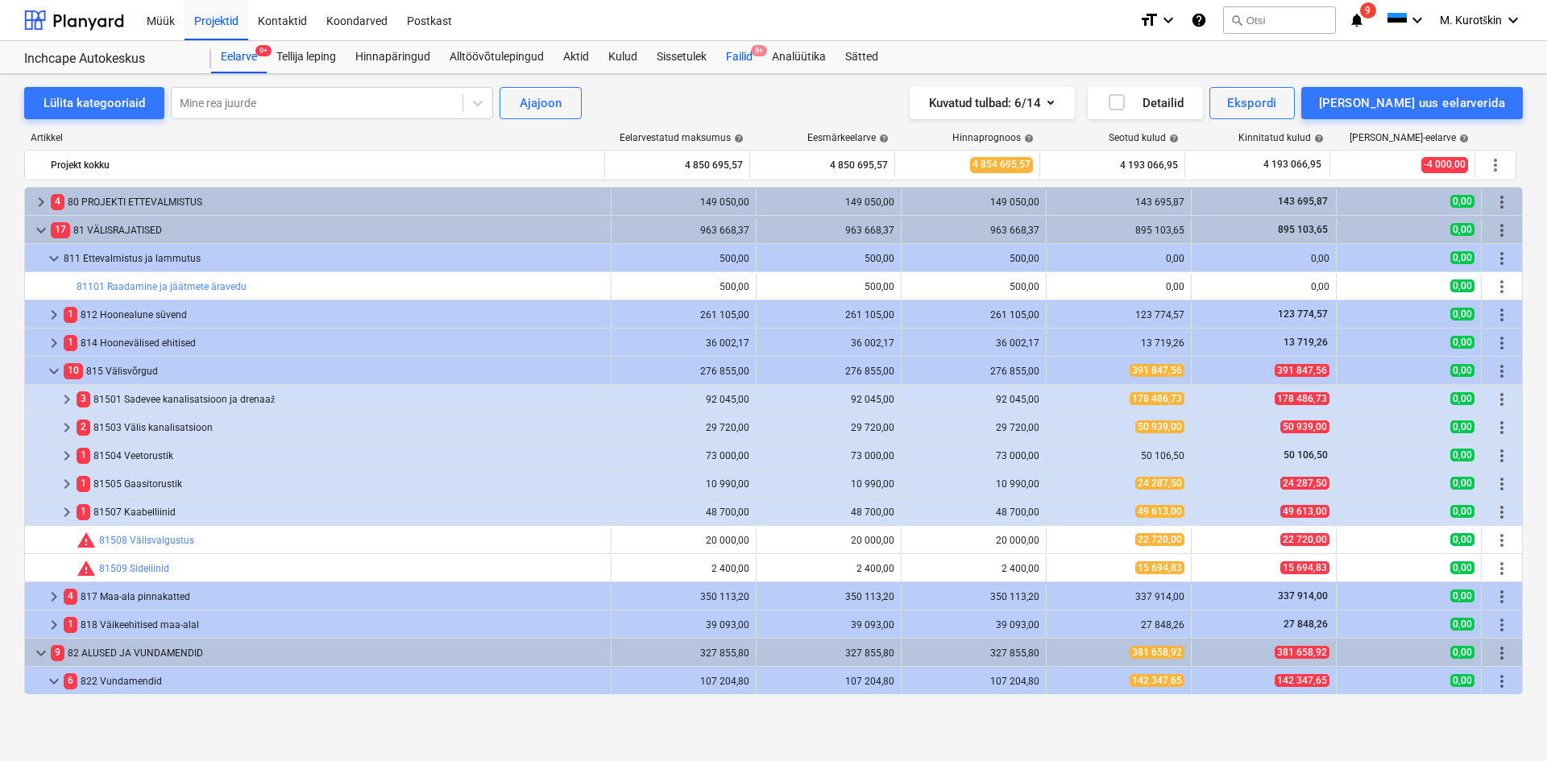
click at [753, 58] on div "Failid 9+" at bounding box center [739, 57] width 46 height 32
